Goal: Navigation & Orientation: Understand site structure

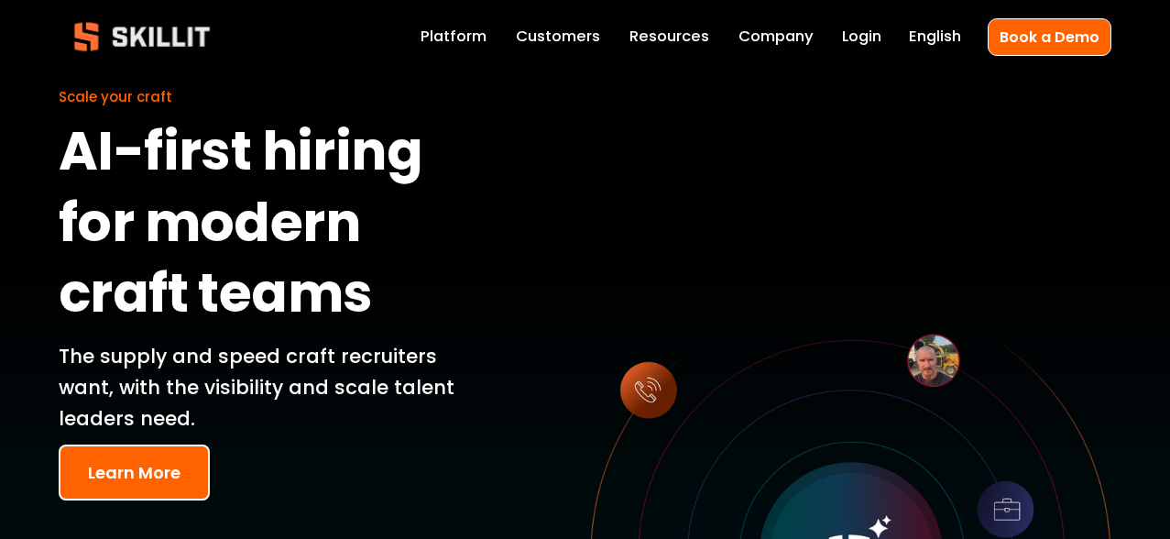
scroll to position [93, 0]
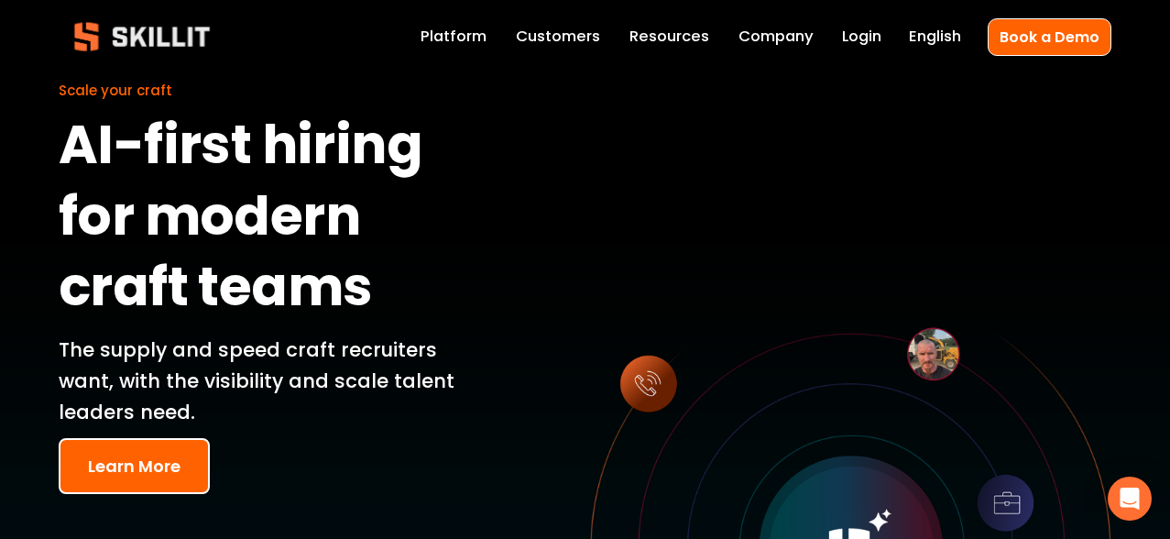
click at [454, 14] on div "Scale your craft AI-first hiring for modern craft teams The supply and speed cr…" at bounding box center [585, 531] width 1170 height 1101
click at [791, 35] on link "Company" at bounding box center [776, 37] width 75 height 26
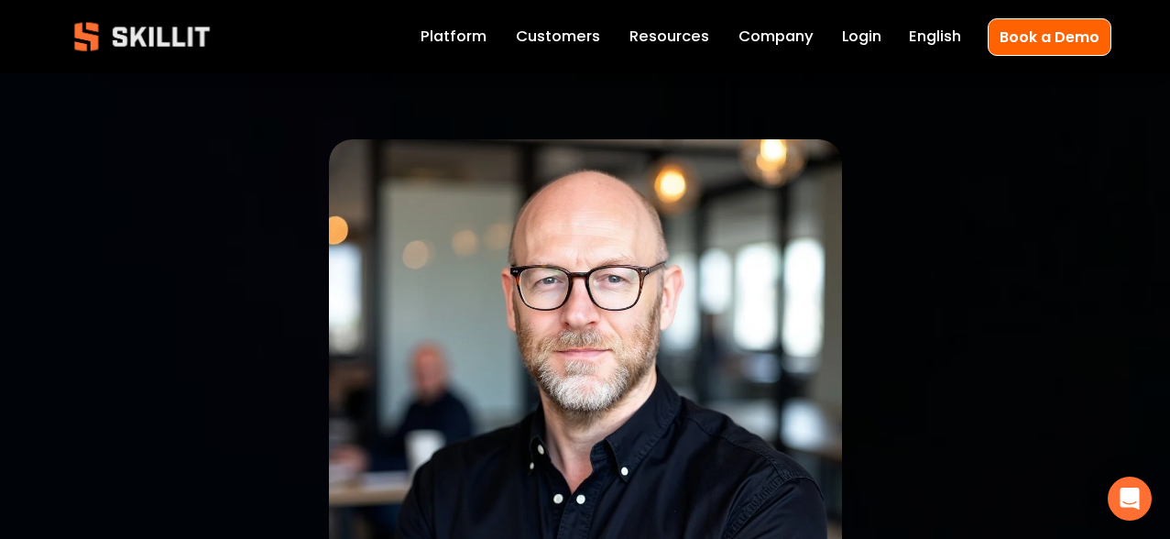
click at [441, 36] on link "Platform" at bounding box center [454, 37] width 66 height 26
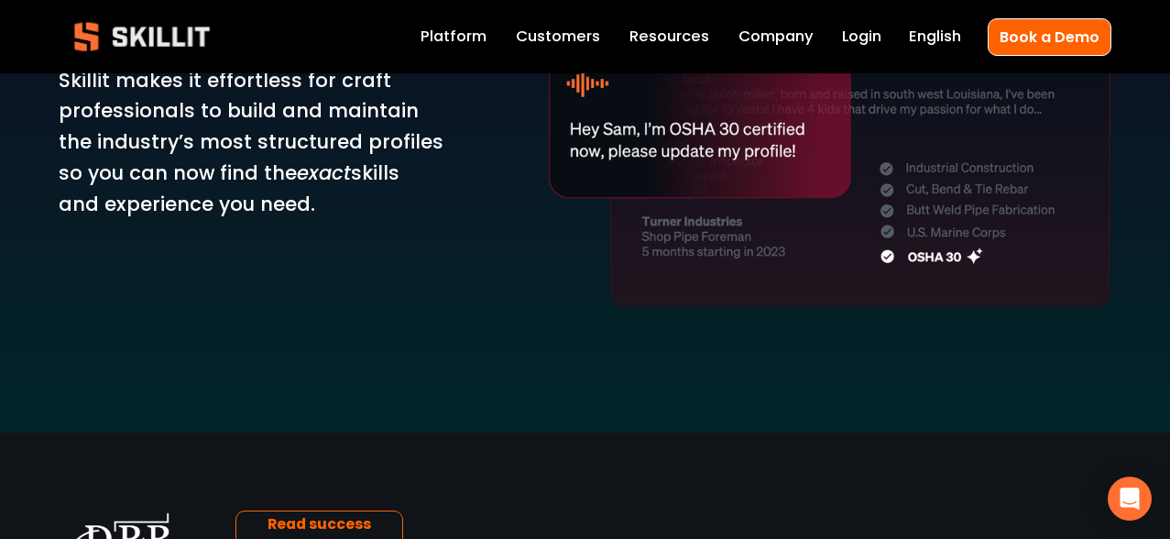
scroll to position [2246, 0]
